Goal: Information Seeking & Learning: Learn about a topic

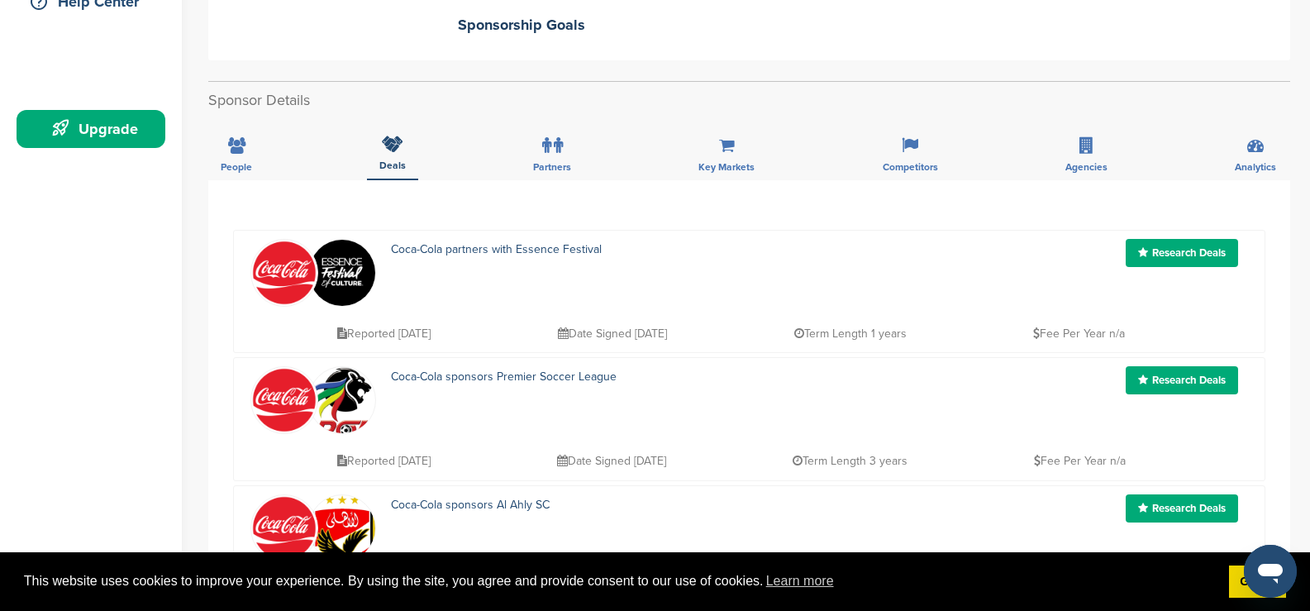
scroll to position [413, 0]
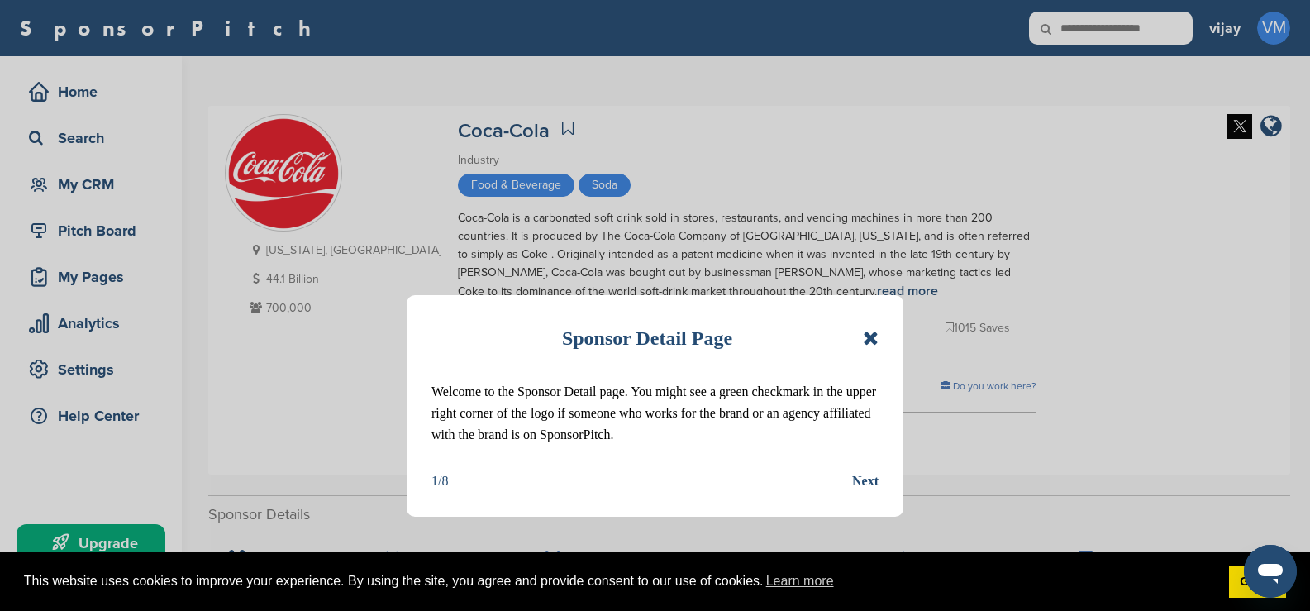
click at [1115, 236] on div "Sponsor Detail Page Welcome to the Sponsor Detail page. You might see a green c…" at bounding box center [655, 305] width 1310 height 611
click at [1061, 141] on div "Sponsor Detail Page Welcome to the Sponsor Detail page. You might see a green c…" at bounding box center [655, 305] width 1310 height 611
click at [875, 335] on icon at bounding box center [871, 338] width 16 height 20
click at [872, 333] on icon at bounding box center [871, 338] width 16 height 20
click at [873, 331] on icon at bounding box center [871, 338] width 16 height 20
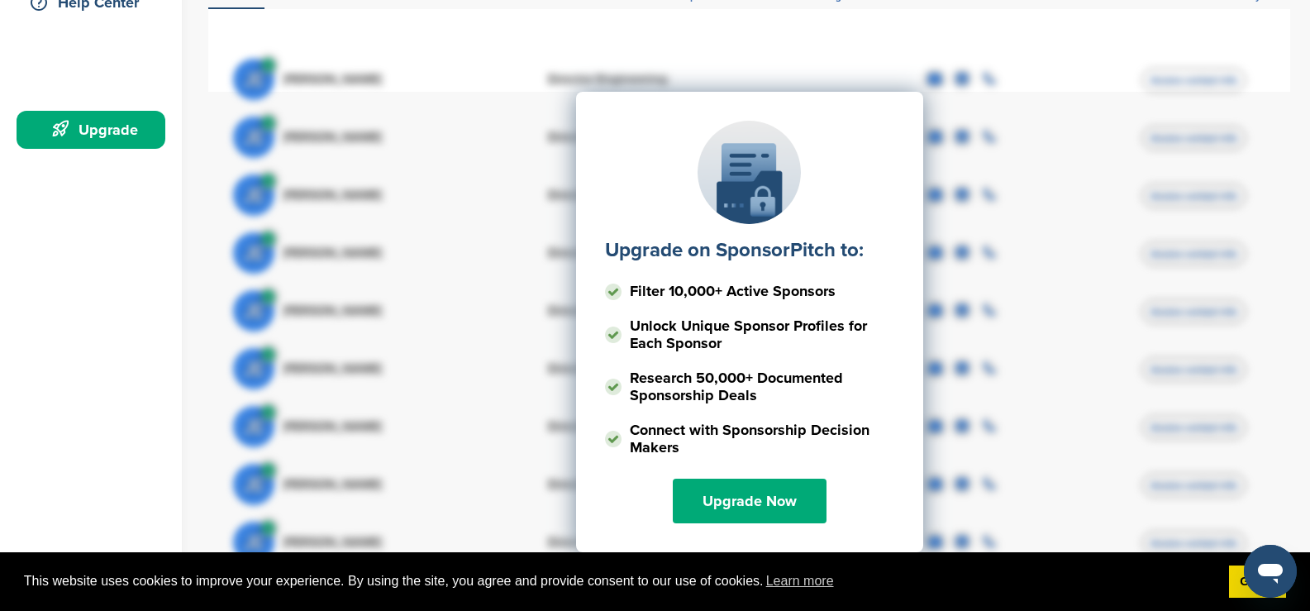
scroll to position [83, 0]
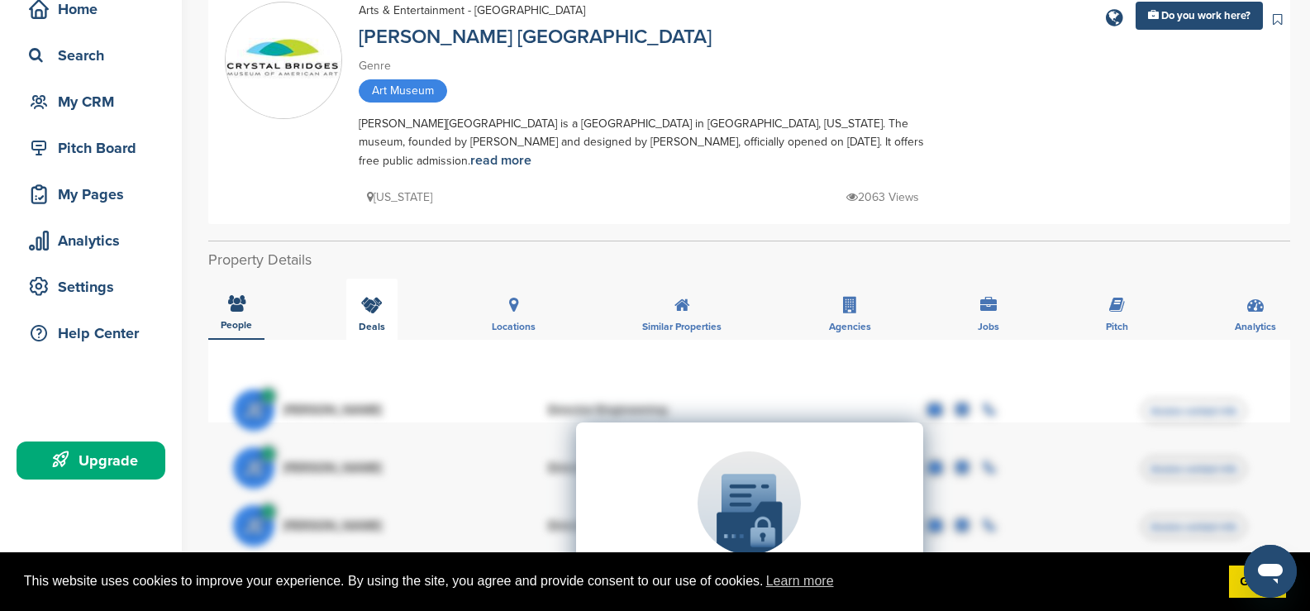
click at [378, 293] on div "Deals" at bounding box center [371, 309] width 51 height 61
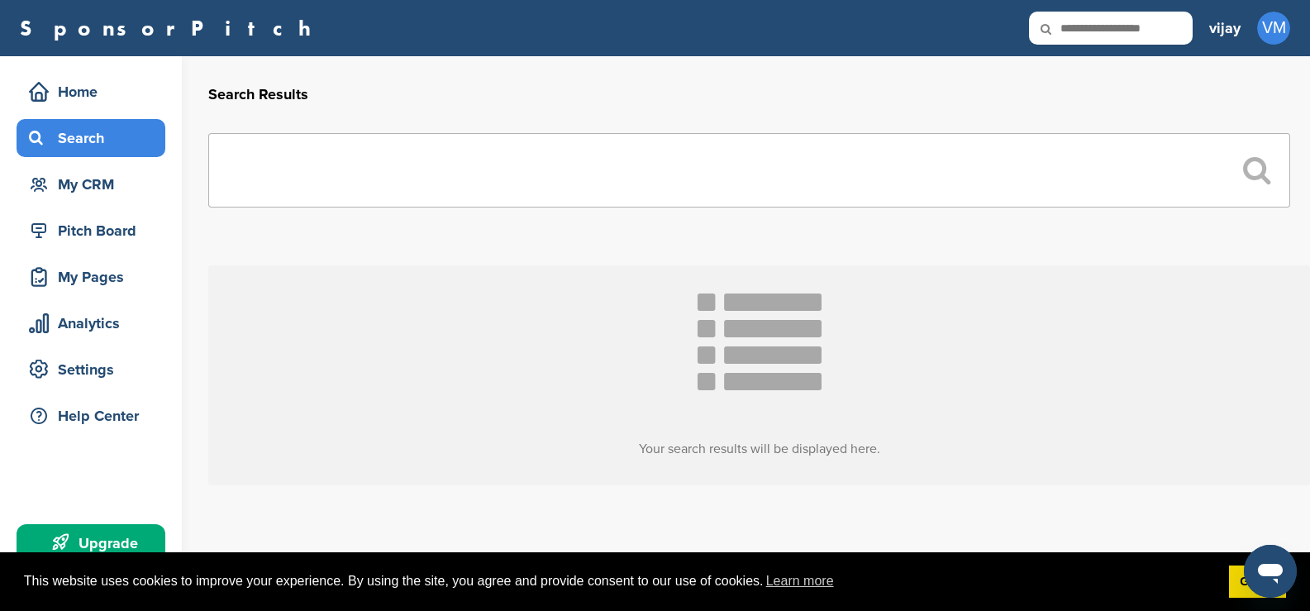
click at [67, 136] on div "Search" at bounding box center [95, 138] width 141 height 30
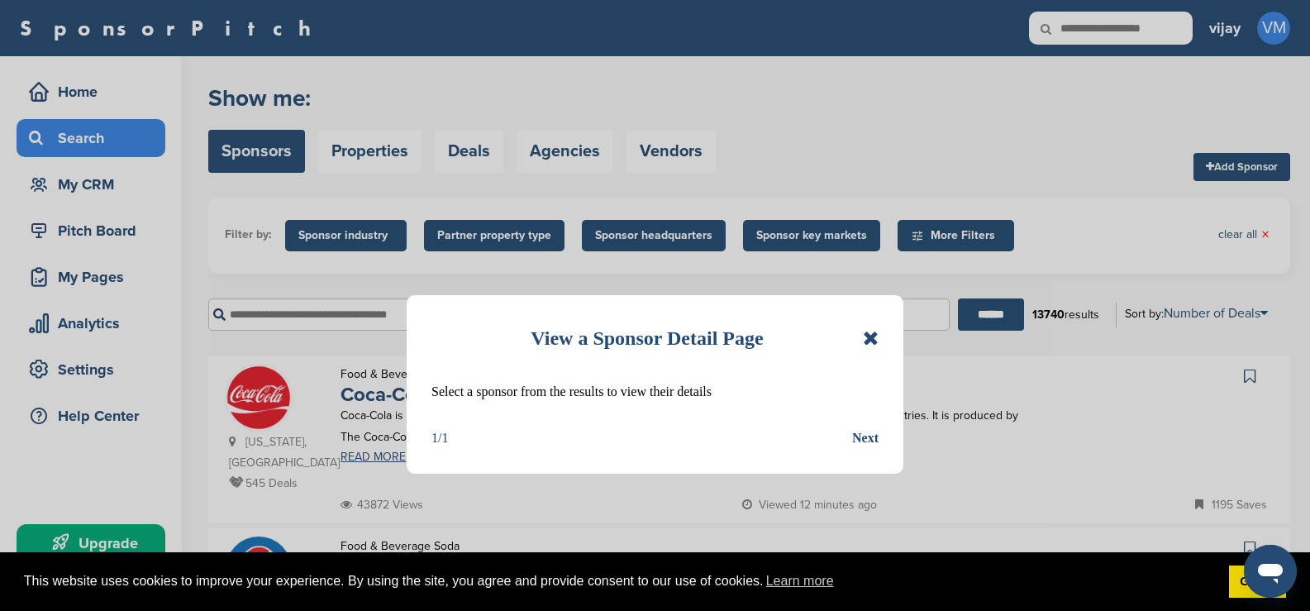
click at [873, 332] on icon at bounding box center [871, 338] width 16 height 20
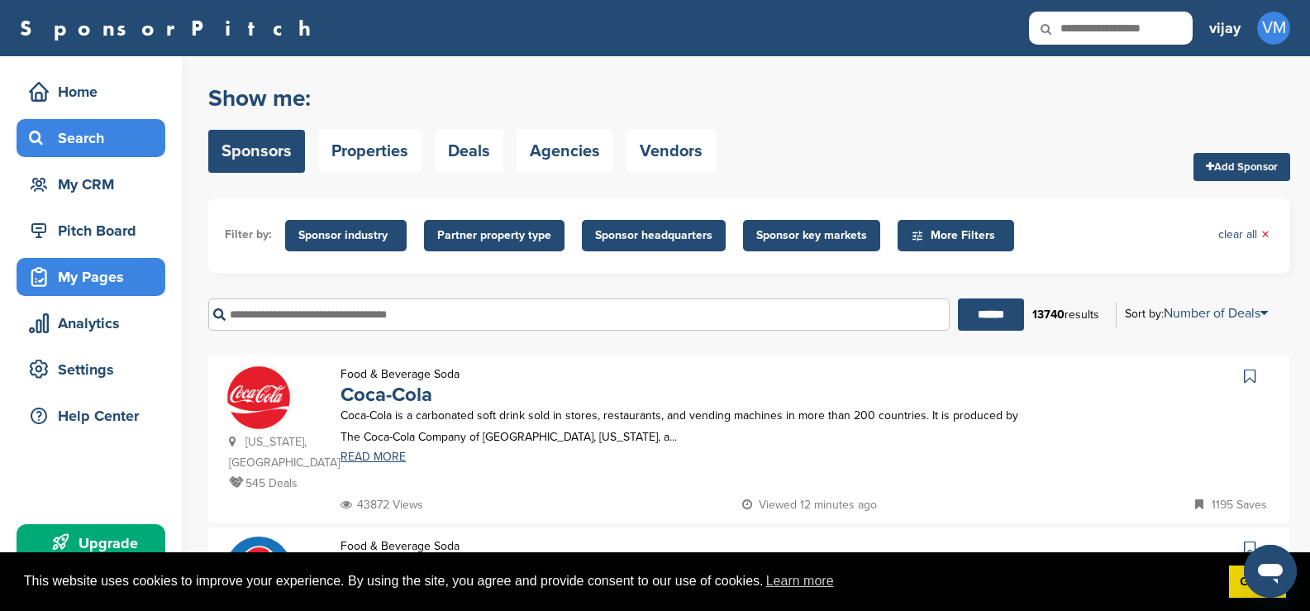
click at [74, 278] on div "My Pages" at bounding box center [95, 277] width 141 height 30
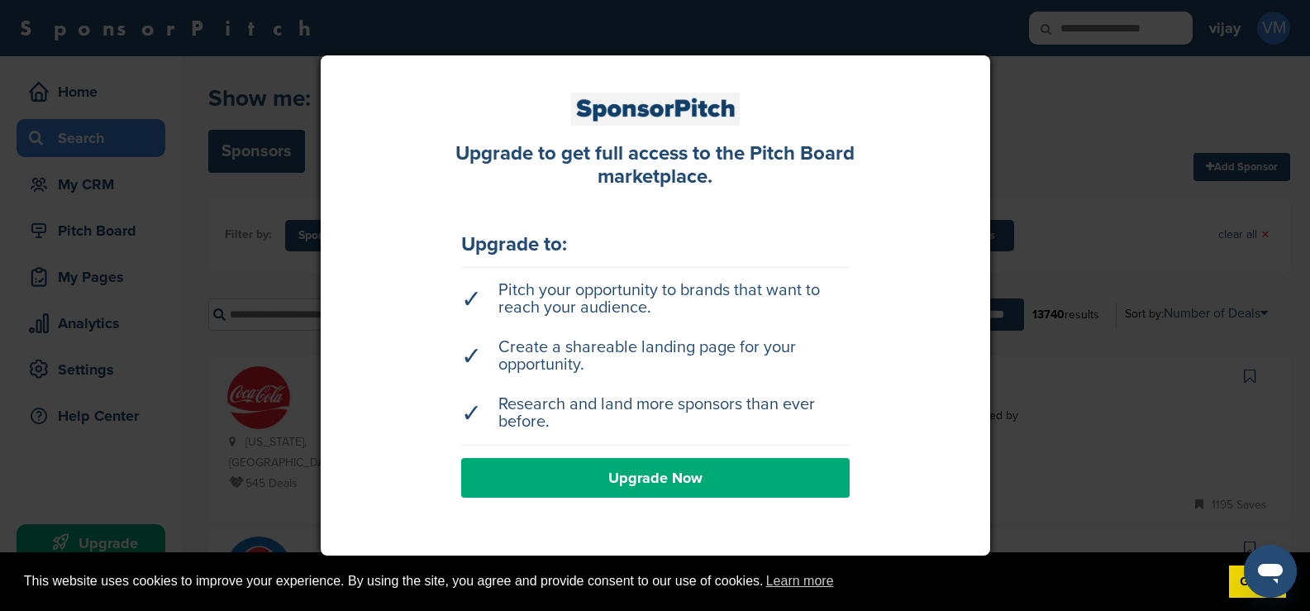
click at [1028, 103] on div at bounding box center [655, 305] width 1310 height 611
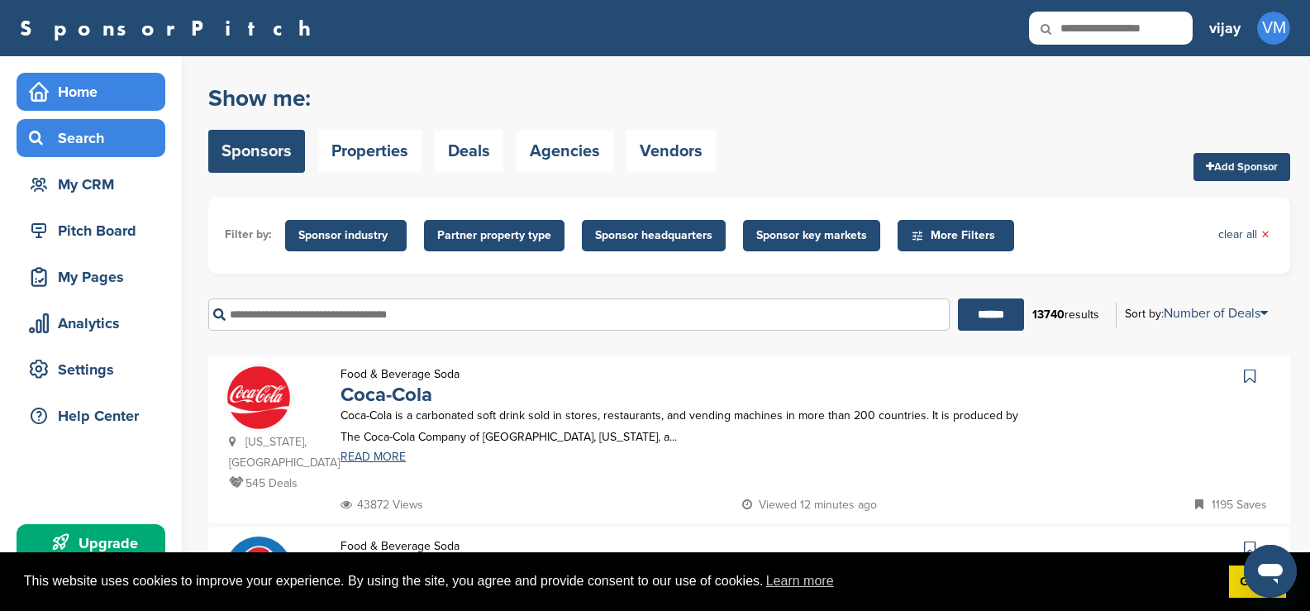
click at [82, 84] on div "Home" at bounding box center [95, 92] width 141 height 30
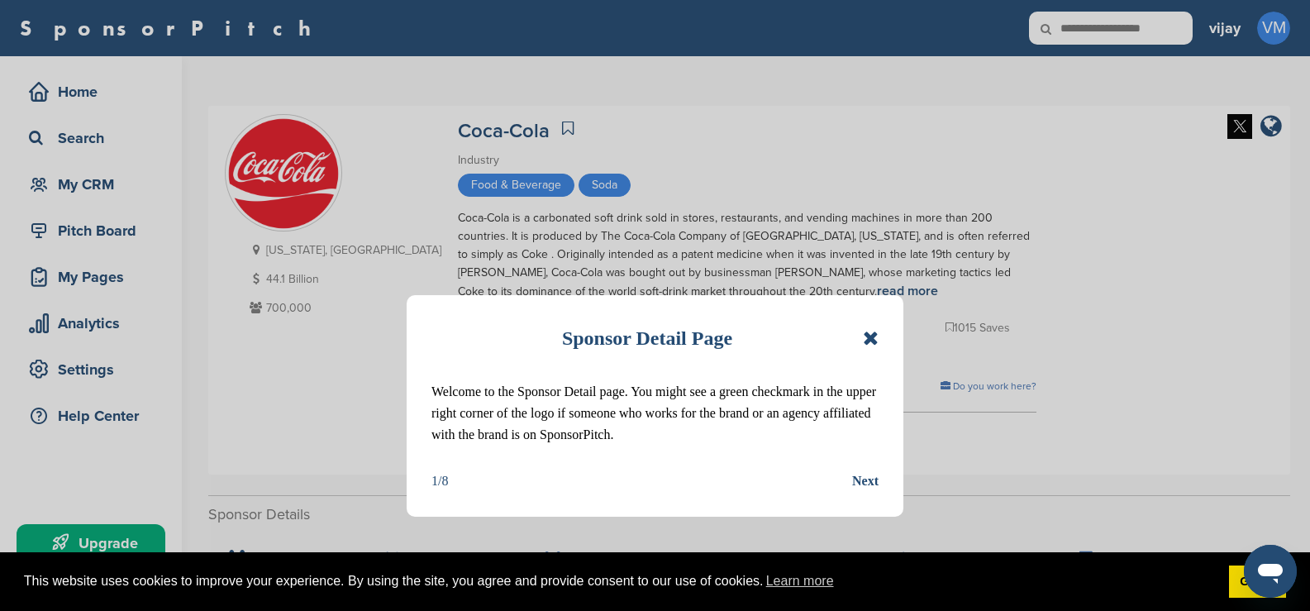
click at [867, 341] on icon at bounding box center [871, 338] width 16 height 20
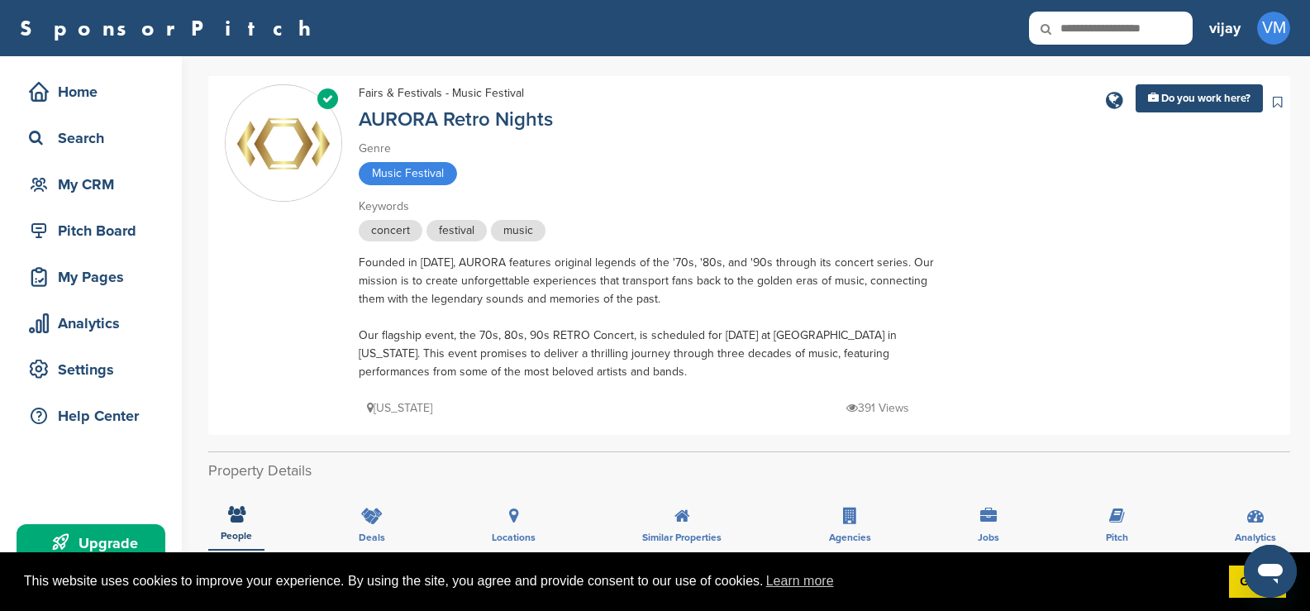
click at [1073, 132] on div "Verified Fairs & Festivals - Music Festival AURORA Retro Nights Genre Music Fes…" at bounding box center [749, 255] width 1049 height 342
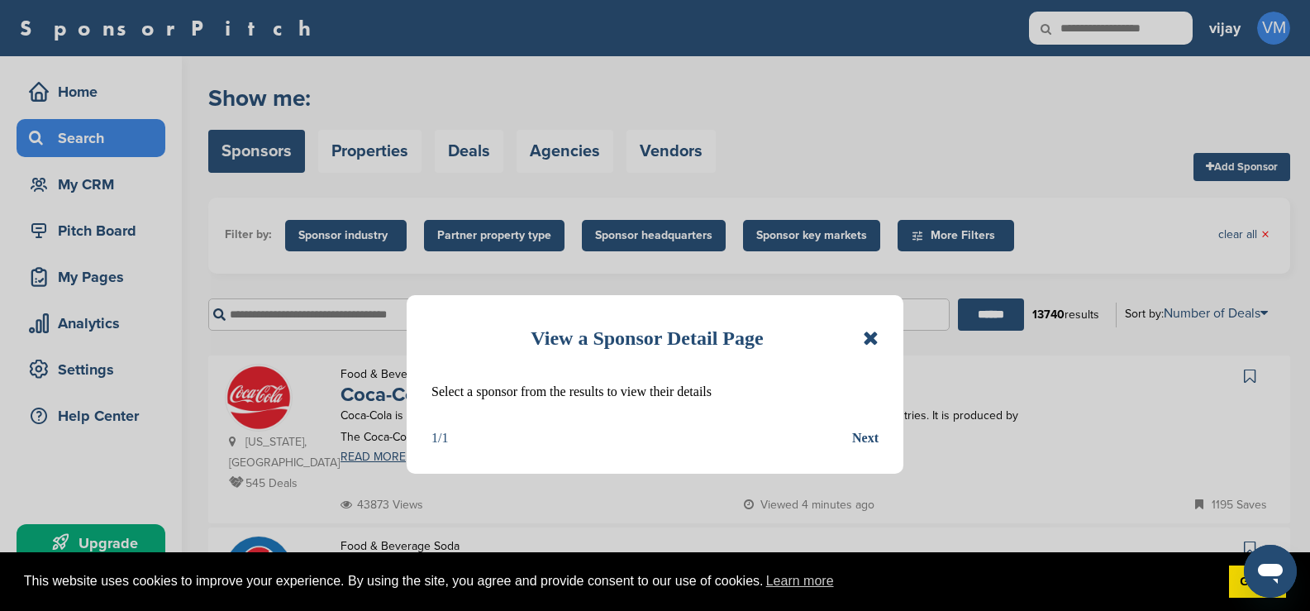
click at [876, 341] on icon at bounding box center [871, 338] width 16 height 20
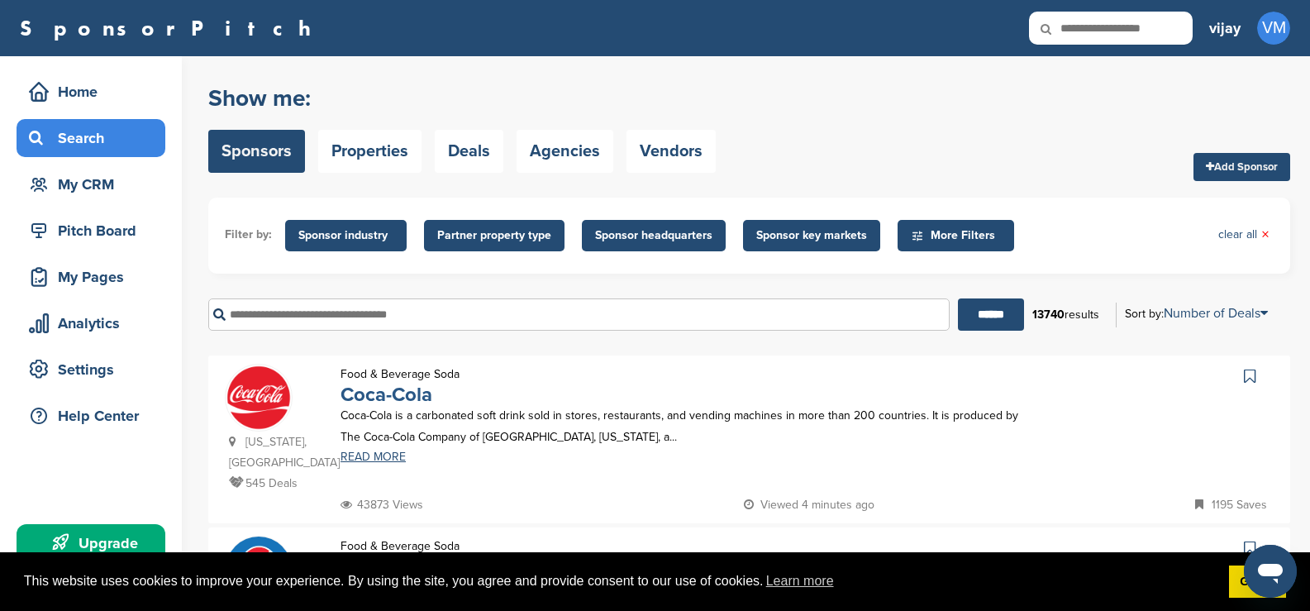
click at [390, 393] on link "Coca-Cola" at bounding box center [387, 395] width 92 height 24
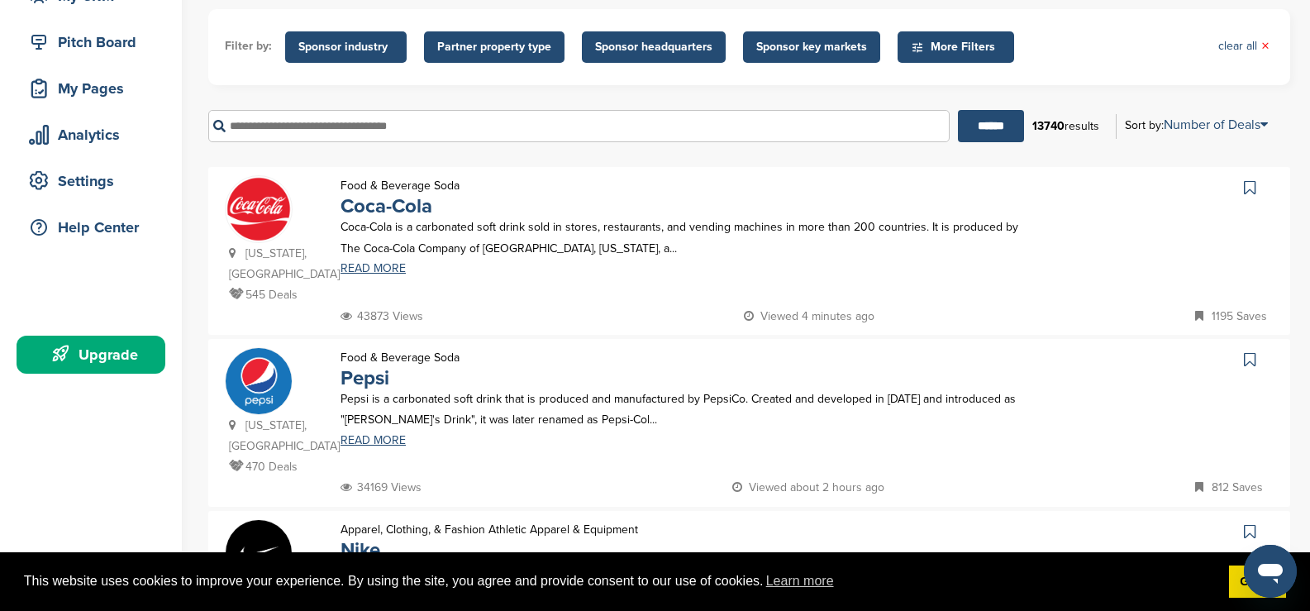
scroll to position [188, 0]
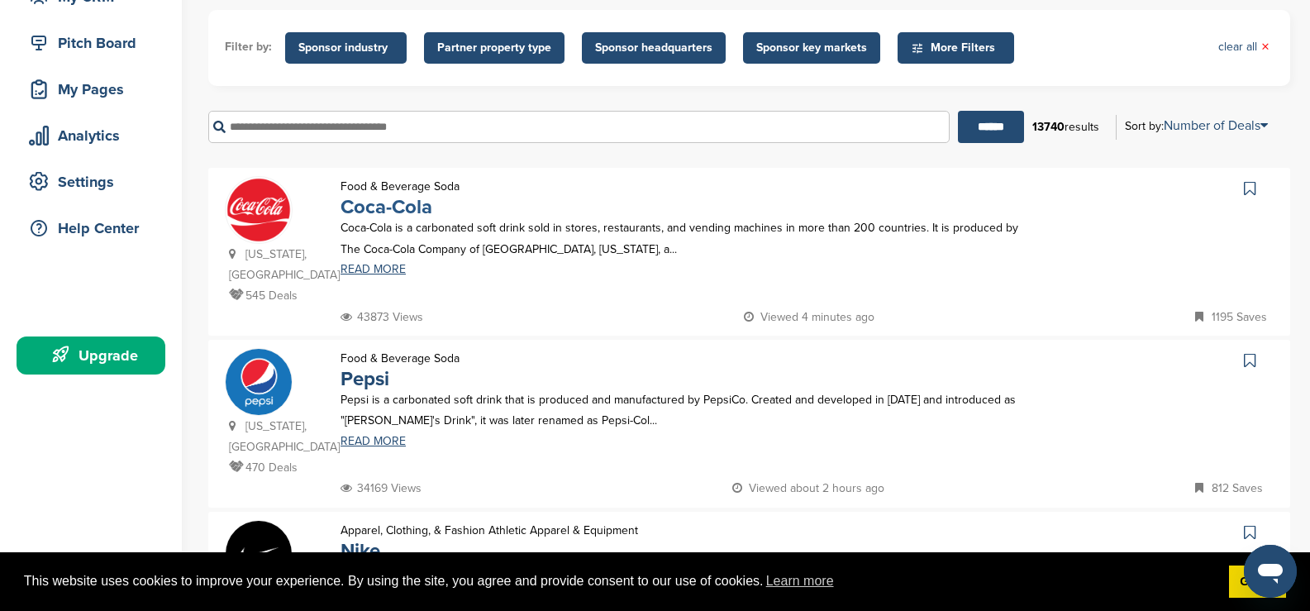
click at [387, 208] on link "Coca-Cola" at bounding box center [387, 207] width 92 height 24
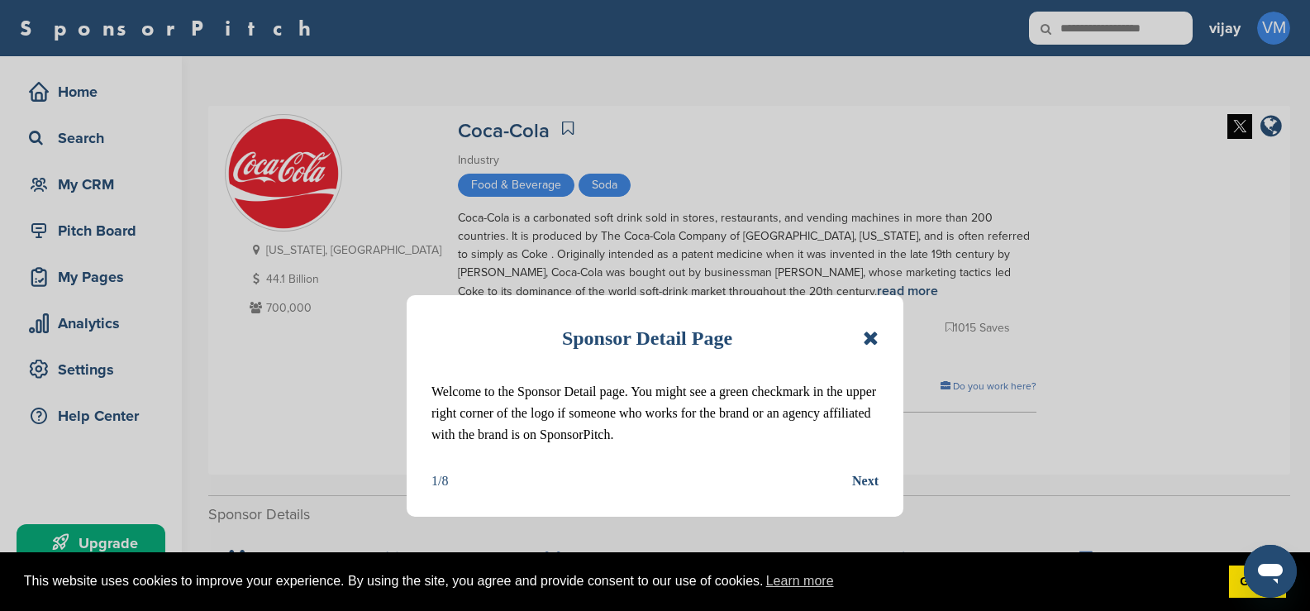
click at [868, 332] on icon at bounding box center [871, 338] width 16 height 20
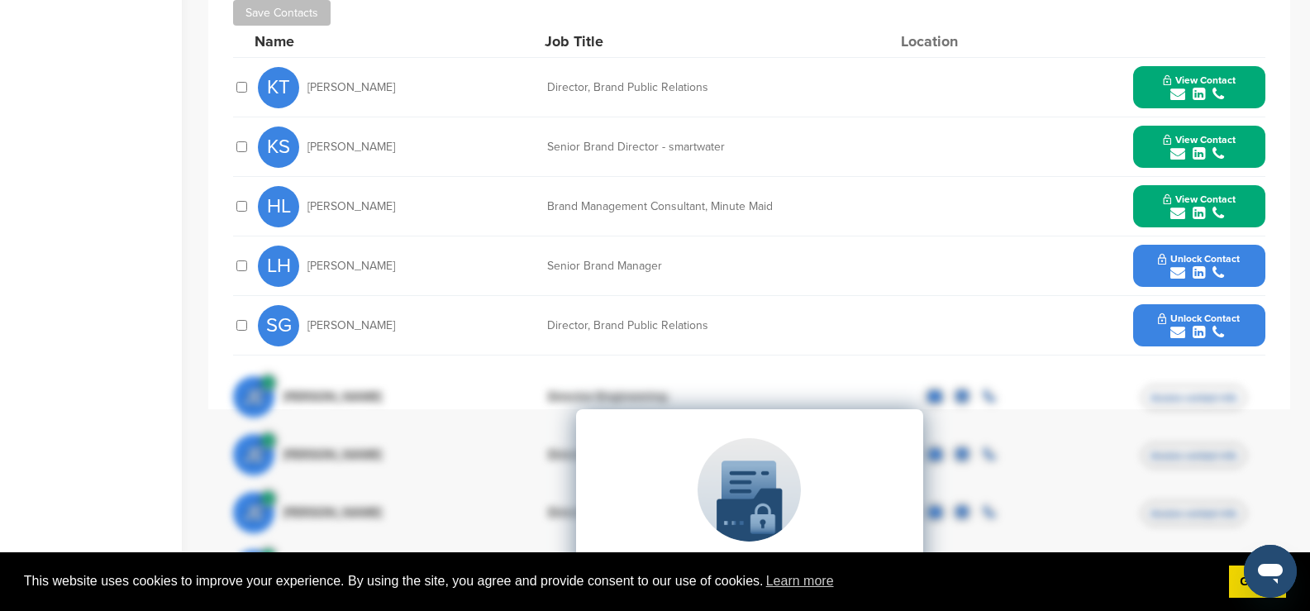
scroll to position [331, 0]
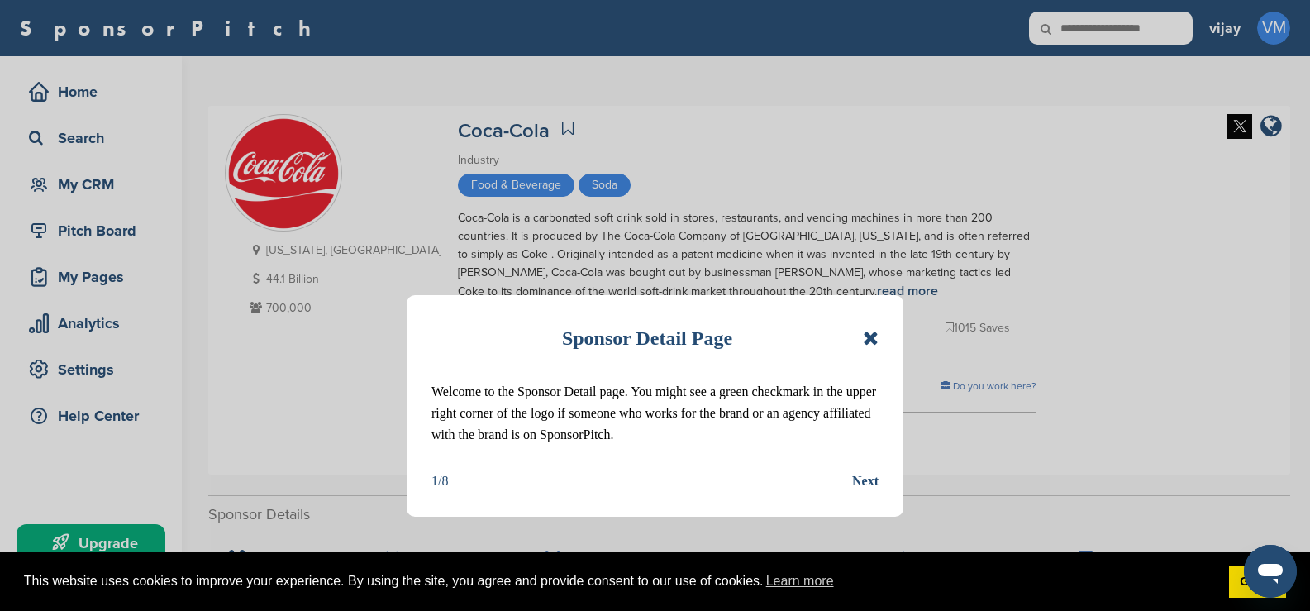
click at [868, 343] on icon at bounding box center [871, 338] width 16 height 20
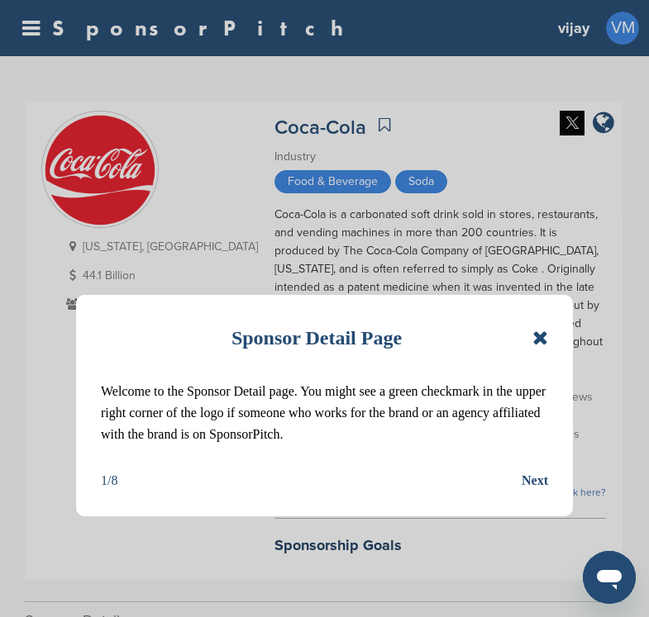
click at [538, 334] on icon at bounding box center [540, 338] width 16 height 20
